Goal: Task Accomplishment & Management: Manage account settings

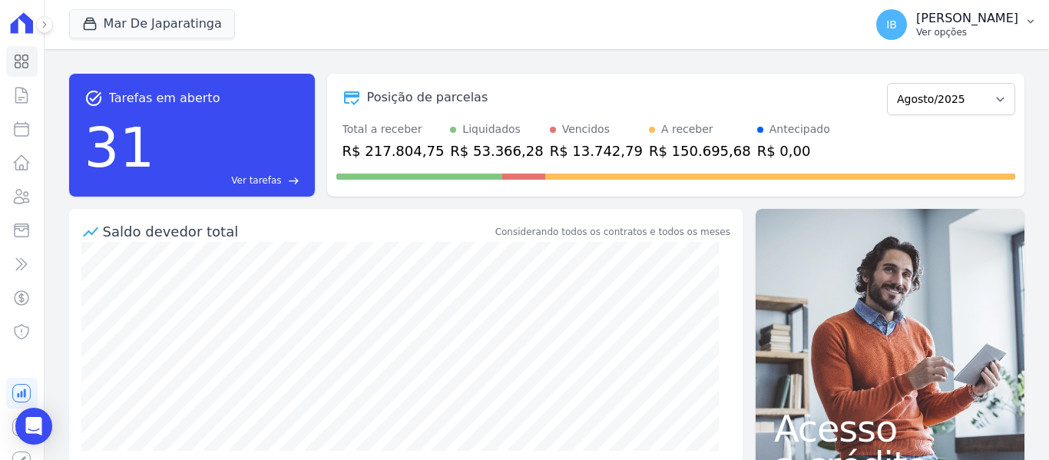
click at [1027, 28] on button "IB [PERSON_NAME] Ver opções" at bounding box center [956, 24] width 185 height 43
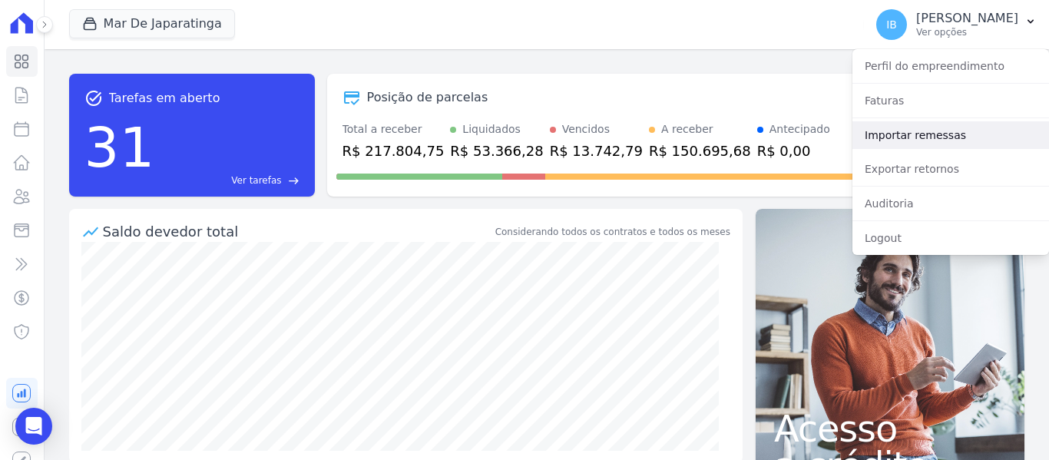
click at [901, 145] on link "Importar remessas" at bounding box center [950, 135] width 197 height 28
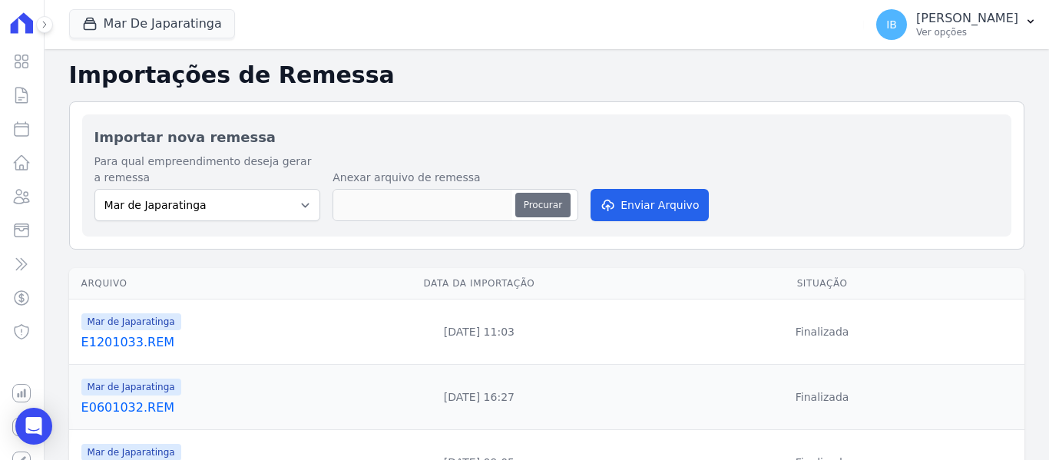
click at [549, 203] on button "Procurar" at bounding box center [542, 205] width 55 height 25
type input "E1201034.REM"
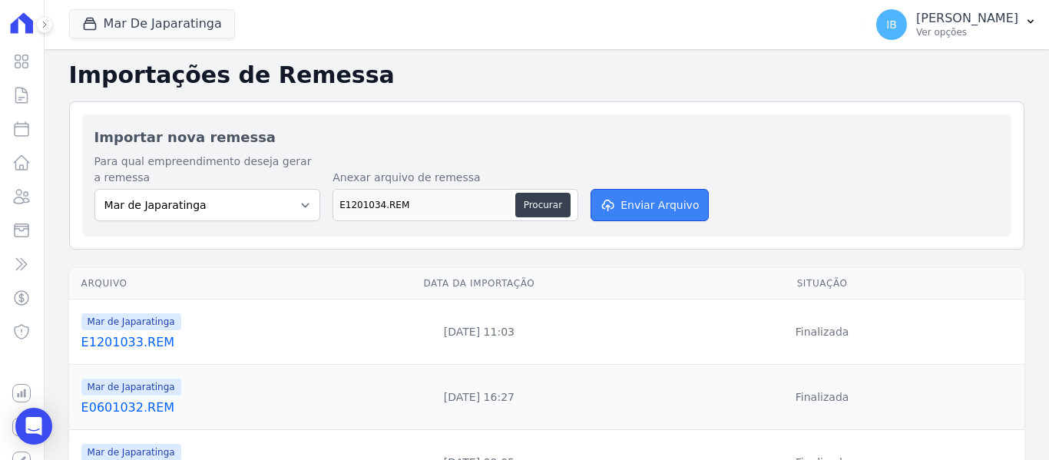
click at [623, 211] on button "Enviar Arquivo" at bounding box center [649, 205] width 118 height 32
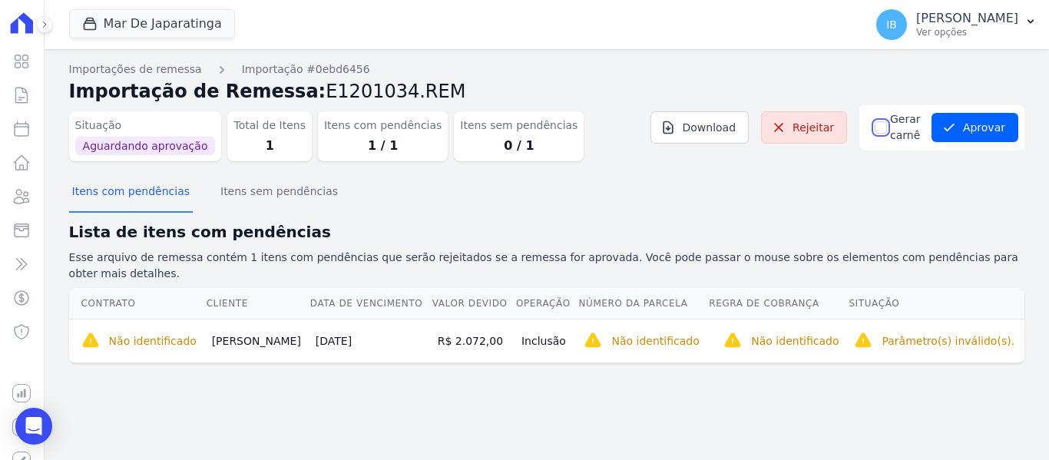
click at [875, 131] on input "Gerar carnê" at bounding box center [881, 127] width 12 height 12
checkbox input "true"
click at [352, 141] on dd "1 / 1" at bounding box center [382, 146] width 117 height 18
click at [150, 149] on span "Aguardando aprovação" at bounding box center [145, 146] width 141 height 18
click at [238, 141] on dd "1" at bounding box center [269, 146] width 72 height 18
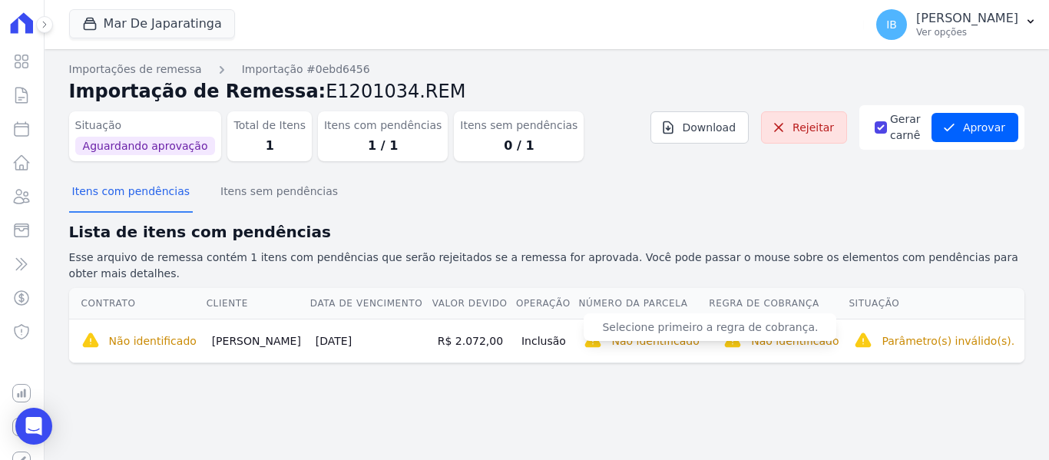
click at [642, 319] on span "Selecione primeiro a regra de cobrança." at bounding box center [710, 327] width 253 height 28
click at [647, 333] on p "Não identificado" at bounding box center [655, 340] width 88 height 15
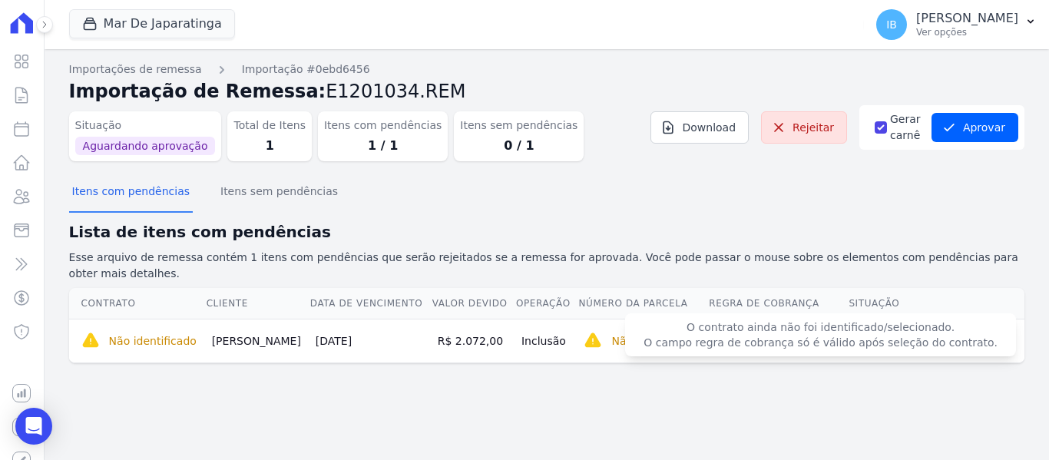
click at [759, 331] on span "O contrato ainda não foi identificado/selecionado. O campo regra de cobrança só…" at bounding box center [820, 334] width 391 height 43
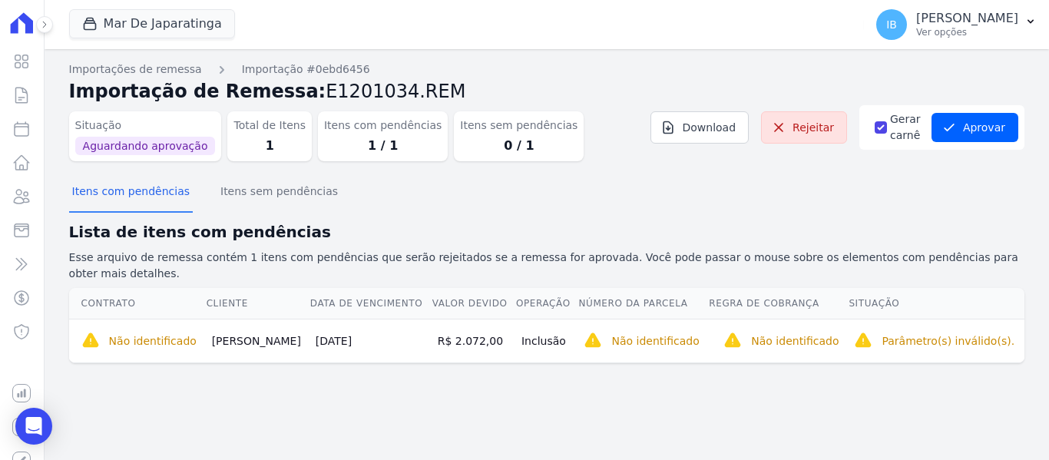
click at [646, 389] on div "Importações de remessa Importação #0ebd6456 Importação de Remessa: E1201034.REM…" at bounding box center [547, 254] width 1004 height 411
click at [370, 145] on dd "1 / 1" at bounding box center [382, 146] width 117 height 18
click at [254, 194] on button "Itens sem pendências" at bounding box center [279, 193] width 124 height 40
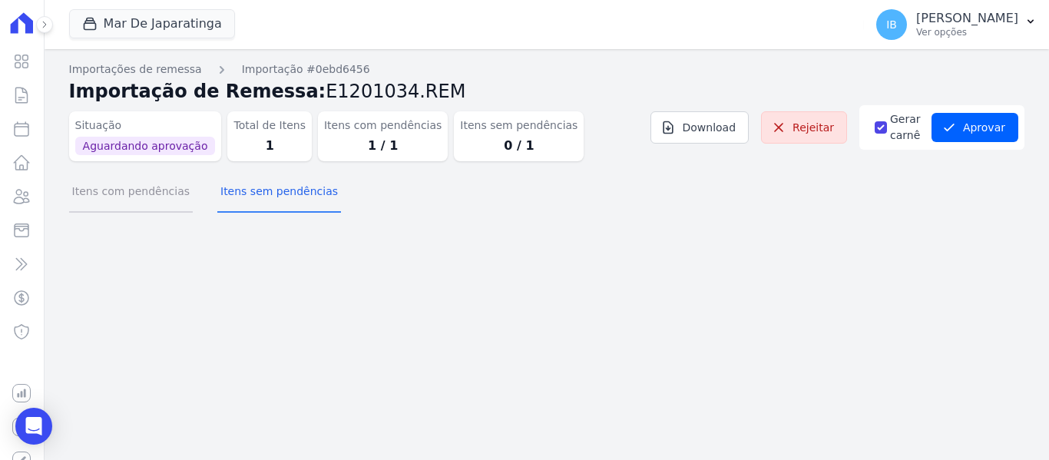
click at [123, 199] on button "Itens com pendências" at bounding box center [131, 193] width 124 height 40
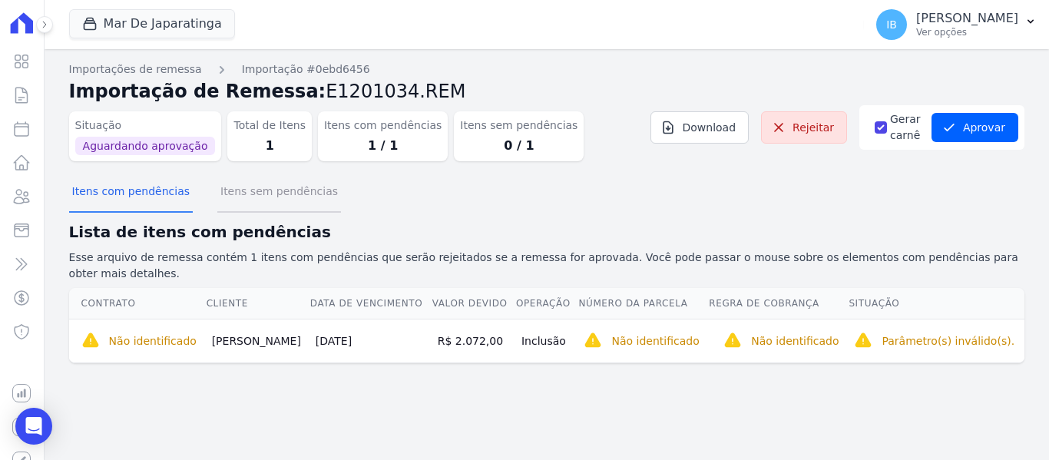
click at [238, 193] on button "Itens sem pendências" at bounding box center [279, 193] width 124 height 40
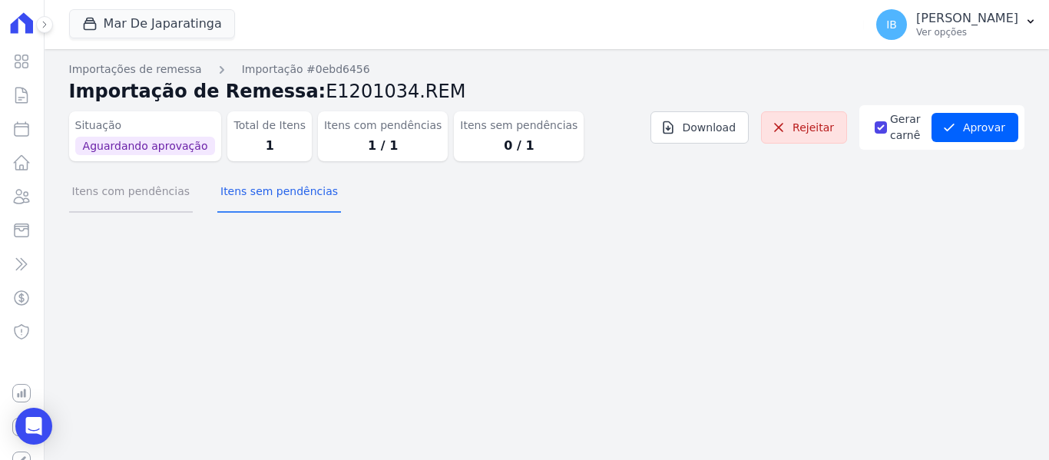
click at [133, 197] on button "Itens com pendências" at bounding box center [131, 193] width 124 height 40
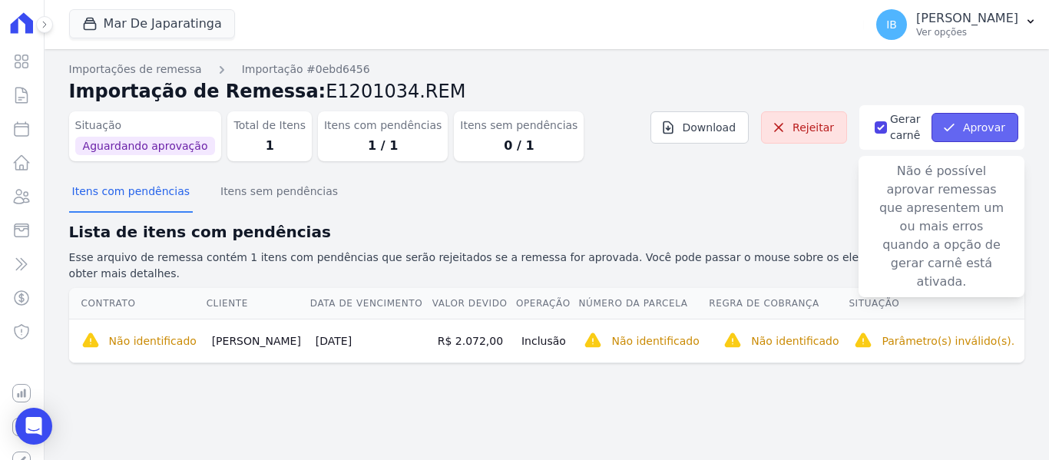
click at [961, 131] on button "Aprovar" at bounding box center [974, 127] width 87 height 29
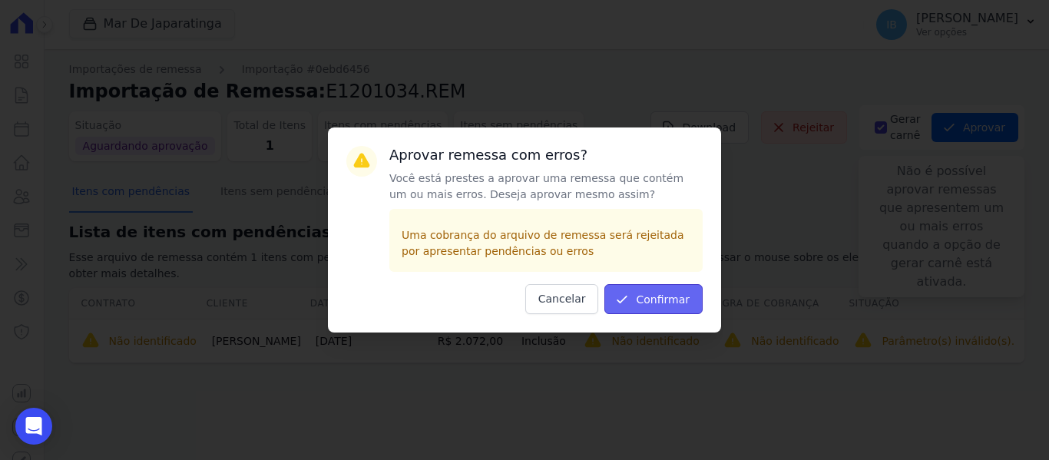
click at [641, 303] on button "Confirmar" at bounding box center [653, 299] width 98 height 30
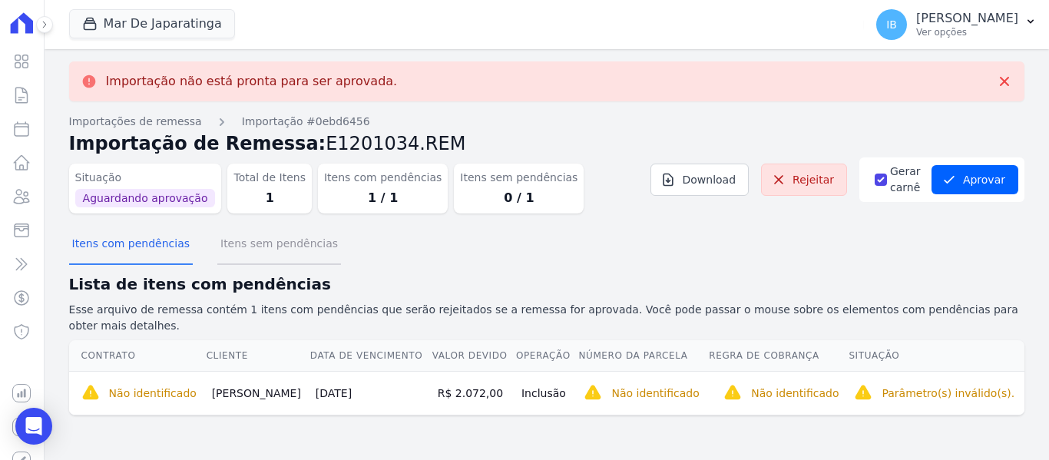
click at [293, 248] on button "Itens sem pendências" at bounding box center [279, 245] width 124 height 40
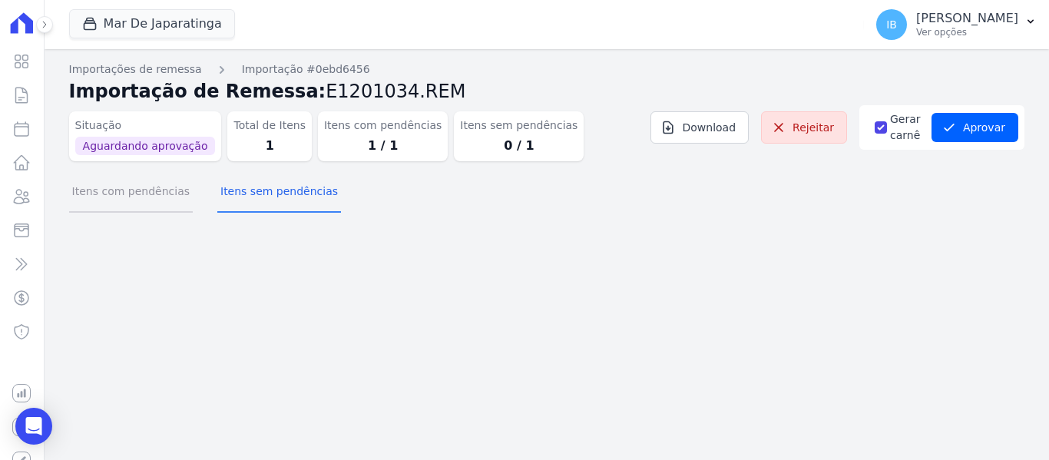
click at [143, 198] on button "Itens com pendências" at bounding box center [131, 193] width 124 height 40
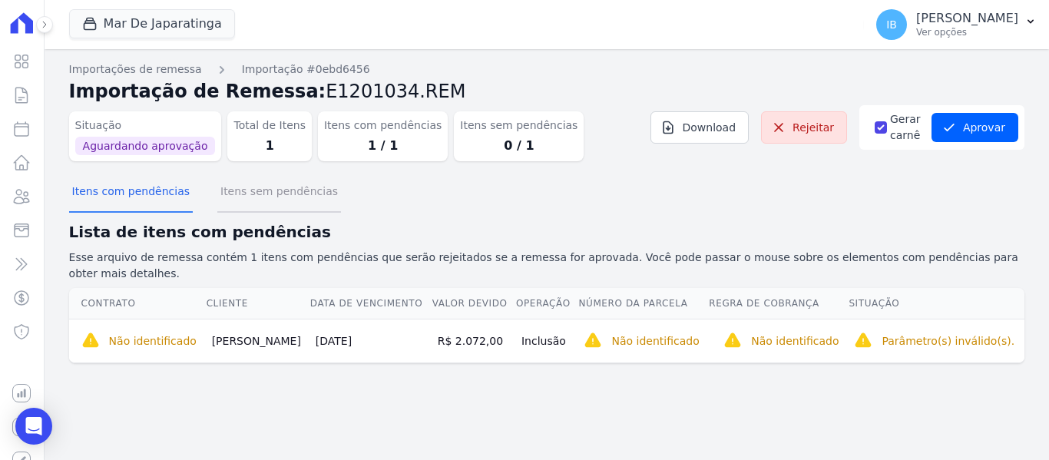
click at [239, 195] on button "Itens sem pendências" at bounding box center [279, 193] width 124 height 40
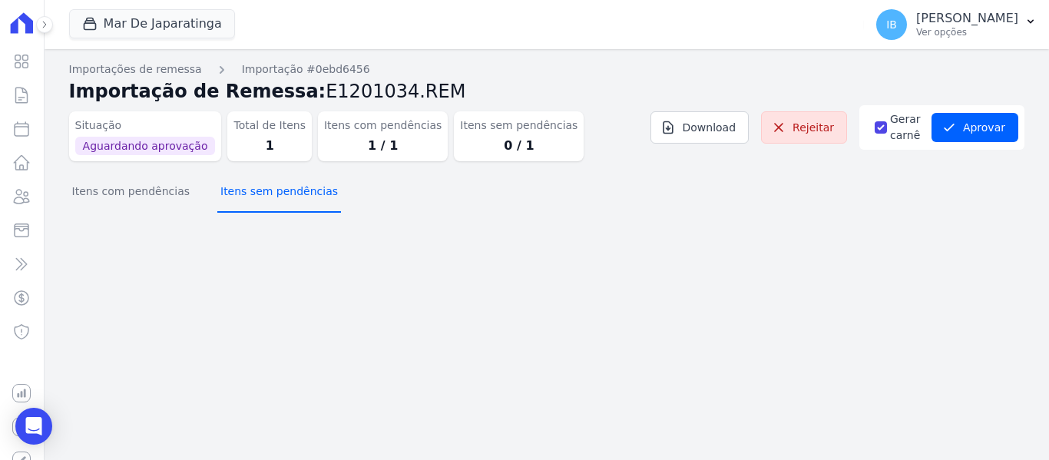
click at [239, 195] on button "Itens sem pendências" at bounding box center [279, 193] width 124 height 40
click at [129, 196] on button "Itens com pendências" at bounding box center [131, 193] width 124 height 40
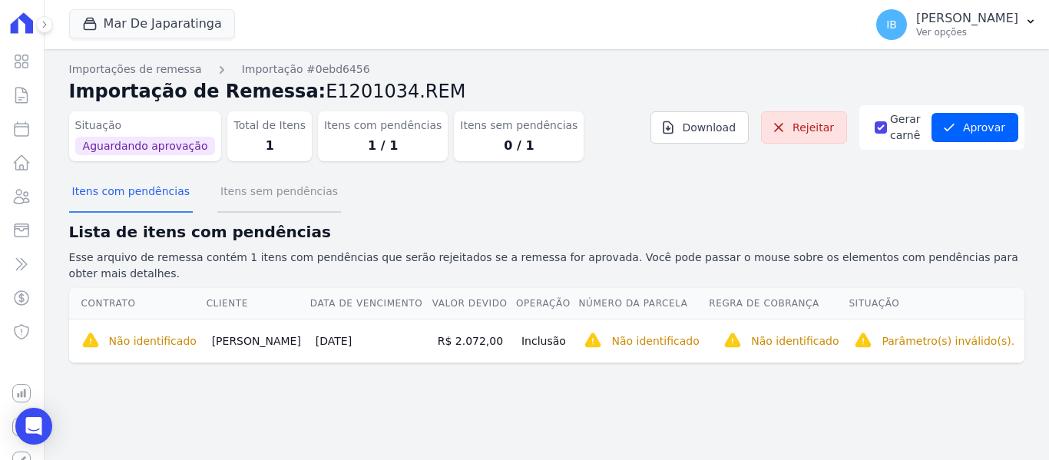
click at [246, 200] on button "Itens sem pendências" at bounding box center [279, 193] width 124 height 40
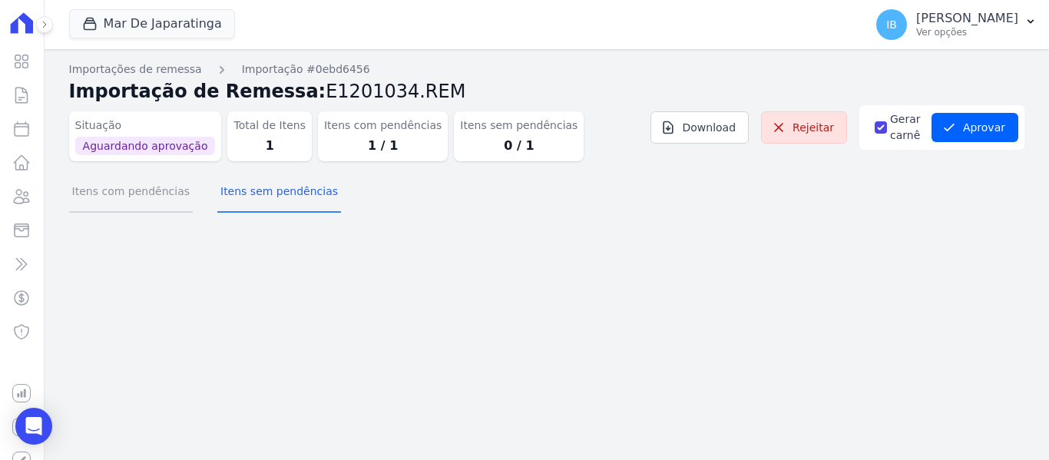
click at [144, 196] on button "Itens com pendências" at bounding box center [131, 193] width 124 height 40
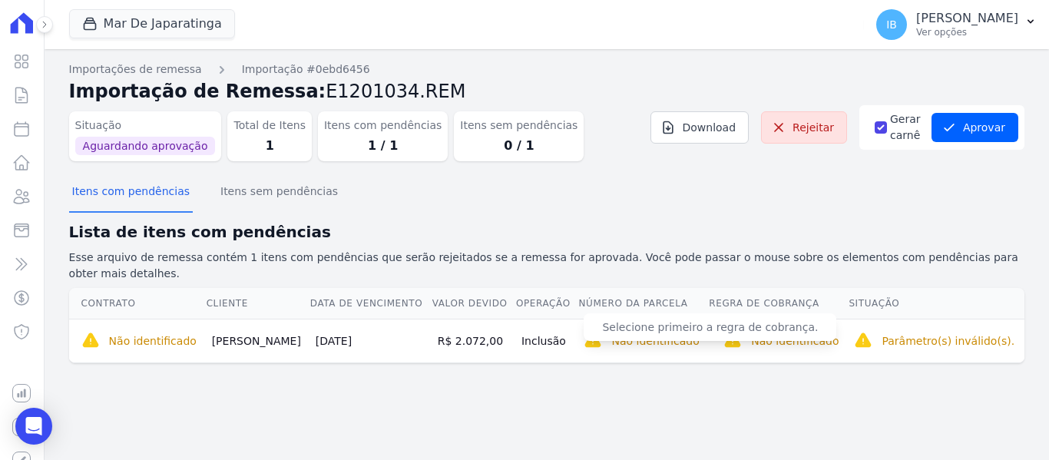
click at [651, 333] on p "Não identificado" at bounding box center [655, 340] width 88 height 15
click at [653, 316] on span "Selecione primeiro a regra de cobrança." at bounding box center [710, 327] width 253 height 28
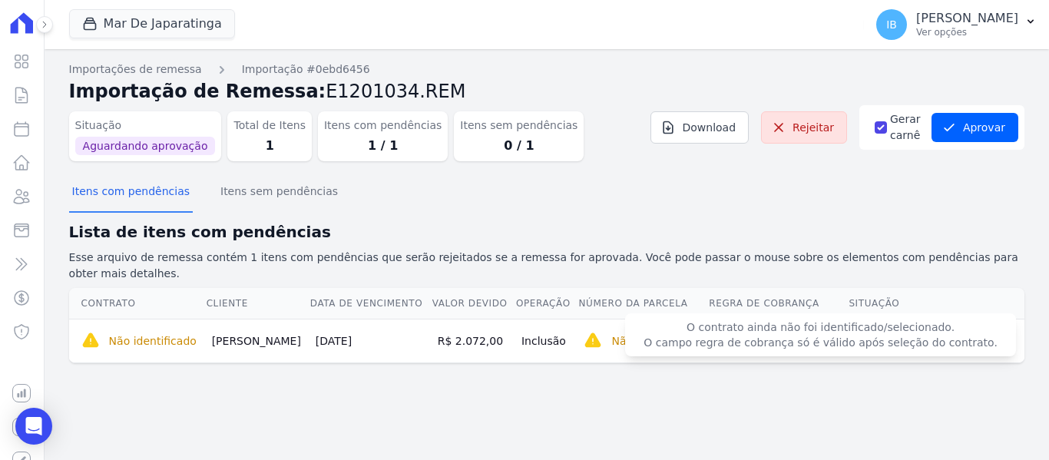
click at [779, 331] on span "O contrato ainda não foi identificado/selecionado. O campo regra de cobrança só…" at bounding box center [820, 334] width 391 height 43
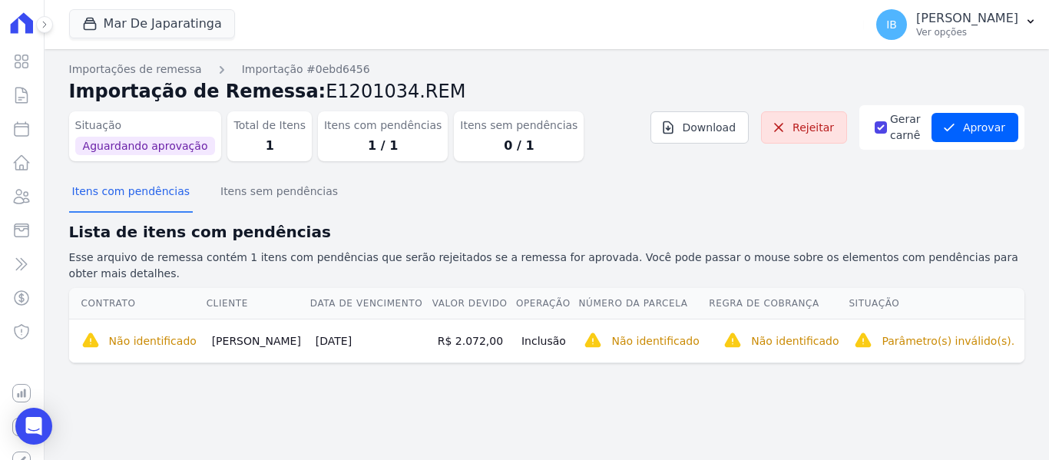
click at [971, 392] on div "Importação não está pronta para ser aprovada. Importações de remessa Importação…" at bounding box center [547, 254] width 1004 height 411
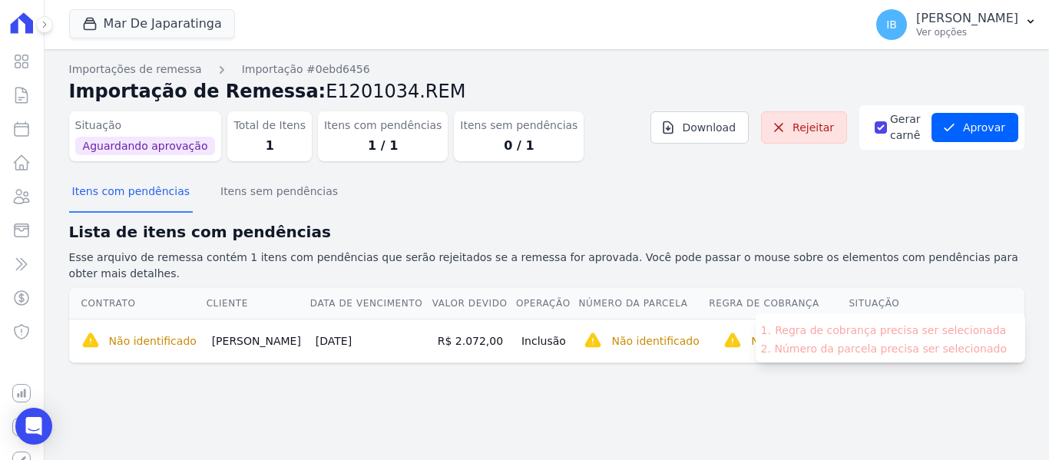
click at [941, 341] on li "Número da parcela precisa ser selecionado" at bounding box center [890, 348] width 233 height 15
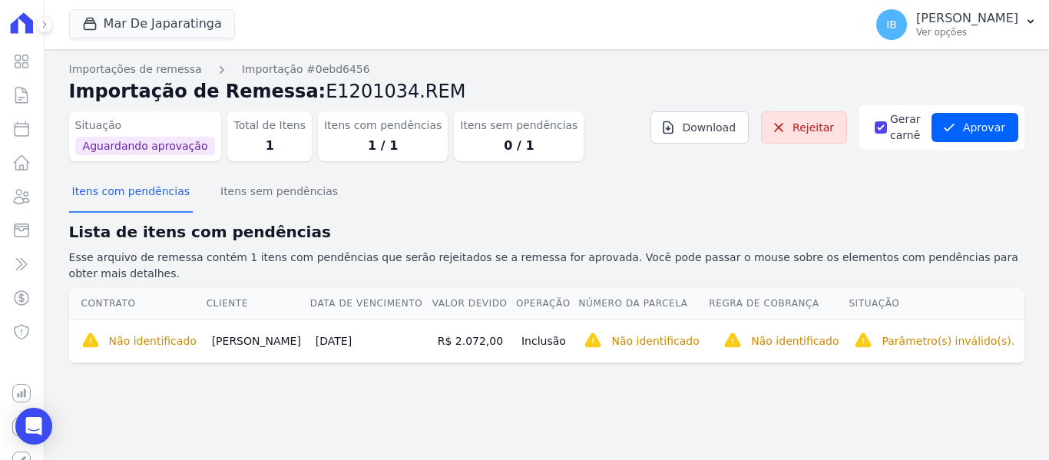
click at [903, 399] on div "Importação não está pronta para ser aprovada. Importações de remessa Importação…" at bounding box center [547, 254] width 1004 height 411
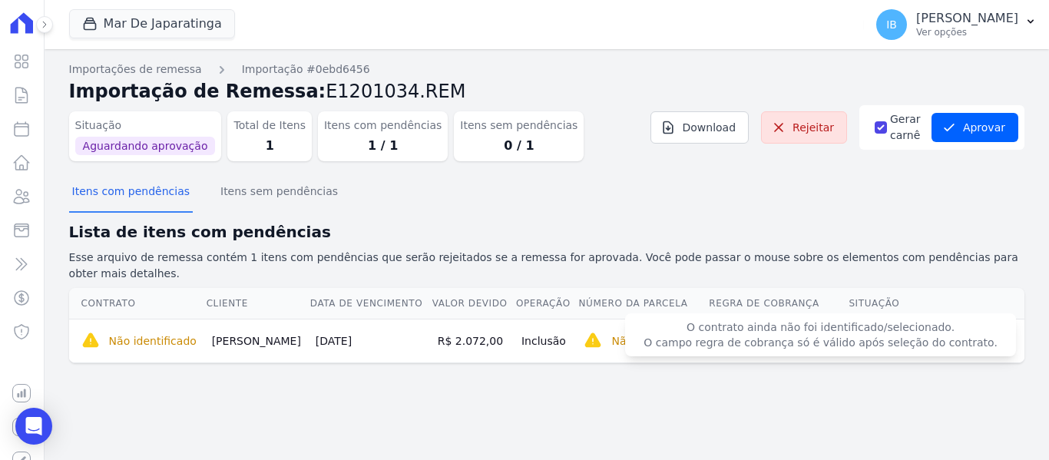
click at [798, 332] on span "O contrato ainda não foi identificado/selecionado. O campo regra de cobrança só…" at bounding box center [820, 334] width 391 height 43
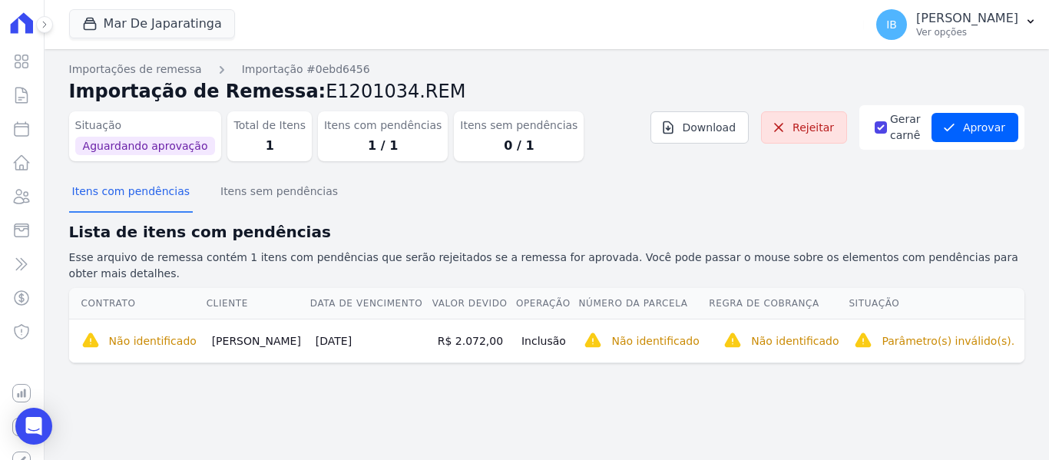
click at [802, 385] on div "Importação não está pronta para ser aprovada. Importações de remessa Importação…" at bounding box center [547, 254] width 1004 height 411
click at [228, 193] on button "Itens sem pendências" at bounding box center [279, 193] width 124 height 40
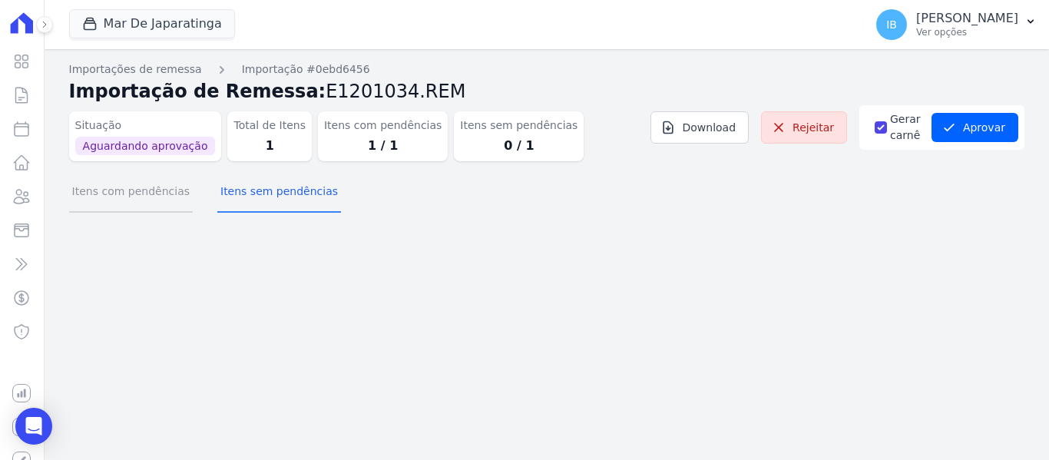
click at [127, 193] on button "Itens com pendências" at bounding box center [131, 193] width 124 height 40
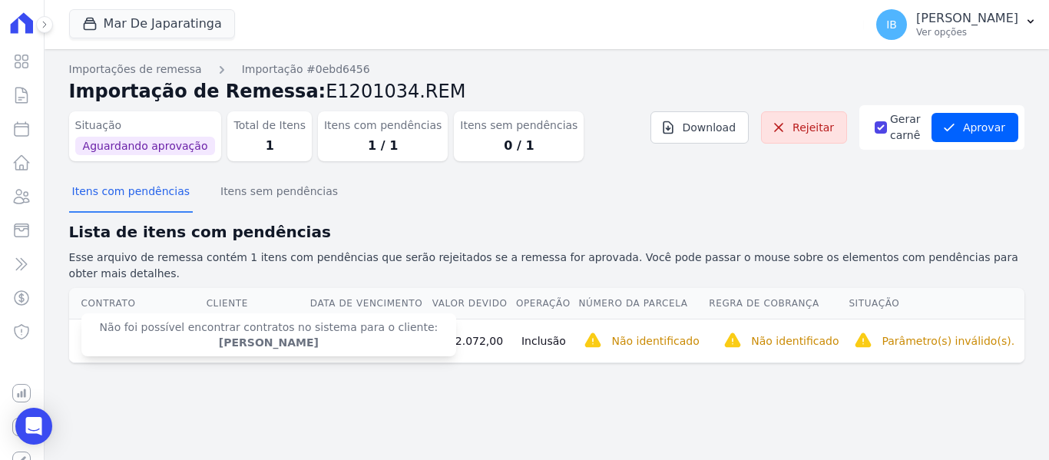
click at [150, 321] on span "Não foi possível encontrar contratos no sistema para o cliente: CASSIANO ALBUQU…" at bounding box center [268, 334] width 375 height 43
click at [219, 336] on strong "CASSIANO ALBUQUERQ" at bounding box center [269, 342] width 100 height 12
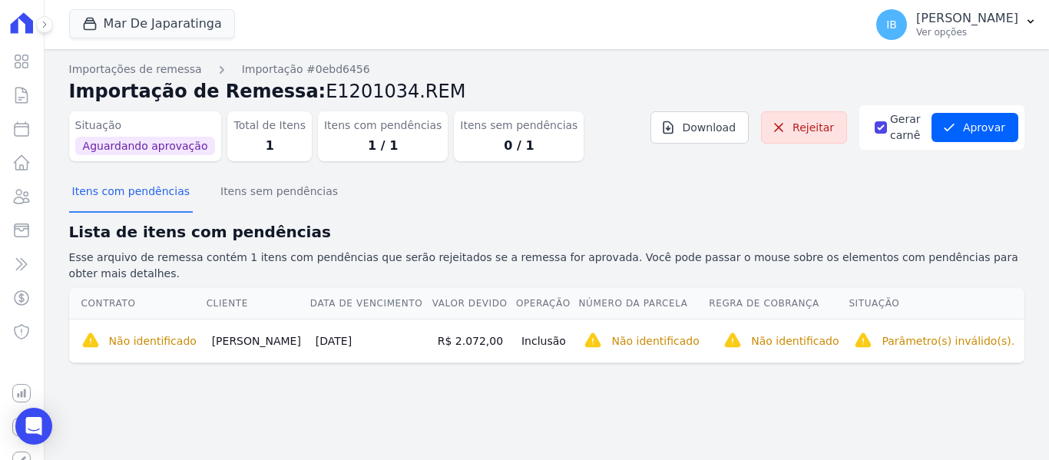
click at [548, 327] on td "Inclusão" at bounding box center [546, 341] width 62 height 44
click at [276, 200] on button "Itens sem pendências" at bounding box center [279, 193] width 124 height 40
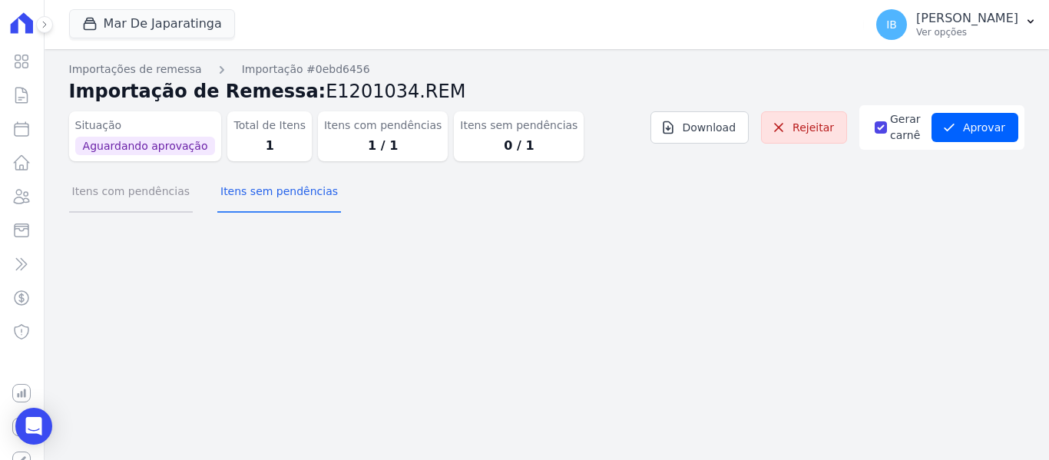
click at [125, 193] on button "Itens com pendências" at bounding box center [131, 193] width 124 height 40
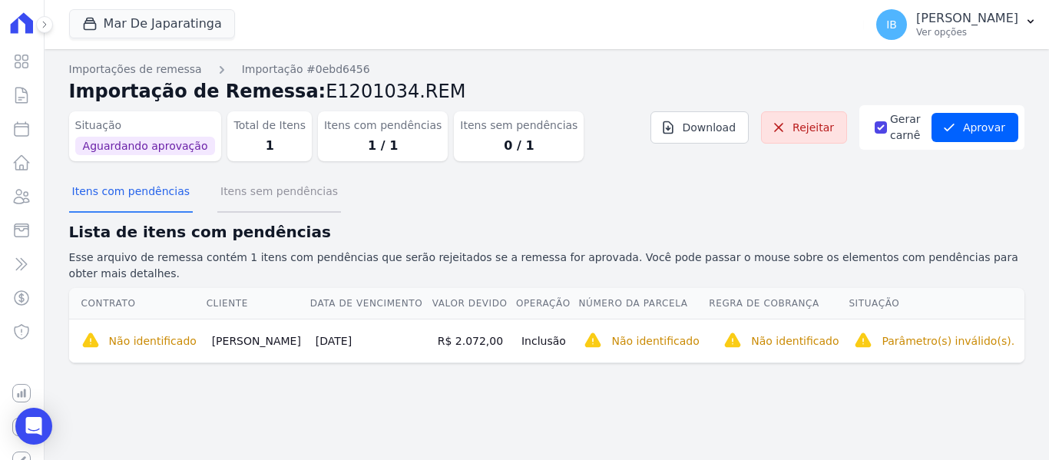
click at [217, 190] on button "Itens sem pendências" at bounding box center [279, 193] width 124 height 40
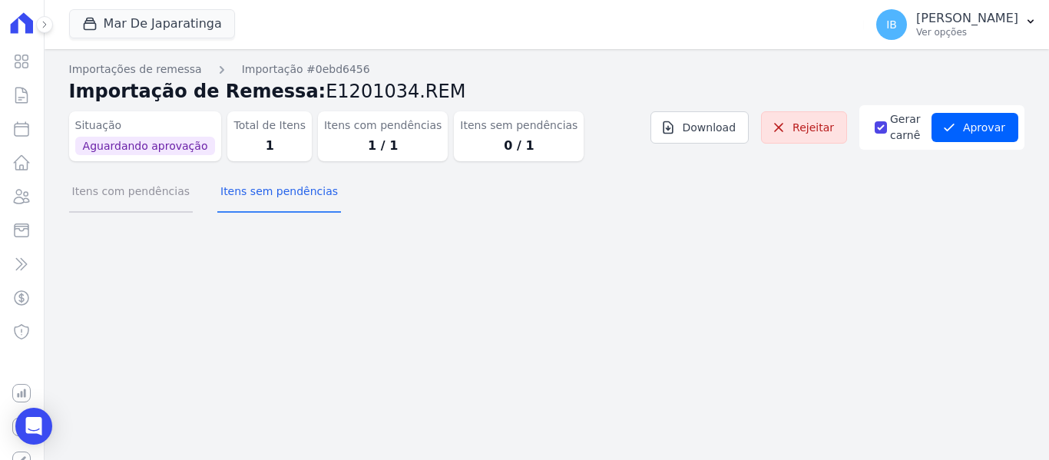
click at [149, 190] on button "Itens com pendências" at bounding box center [131, 193] width 124 height 40
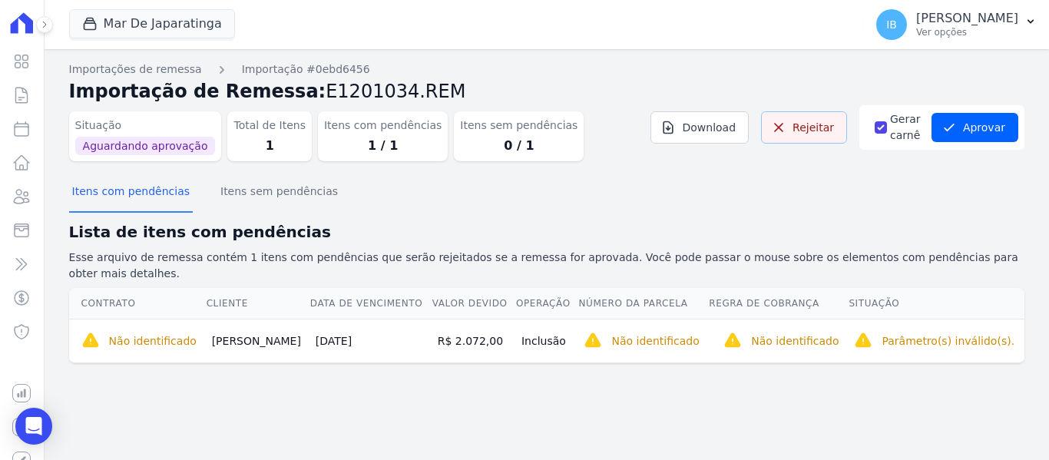
click at [792, 127] on link "Rejeitar" at bounding box center [804, 127] width 86 height 32
